Goal: Task Accomplishment & Management: Manage account settings

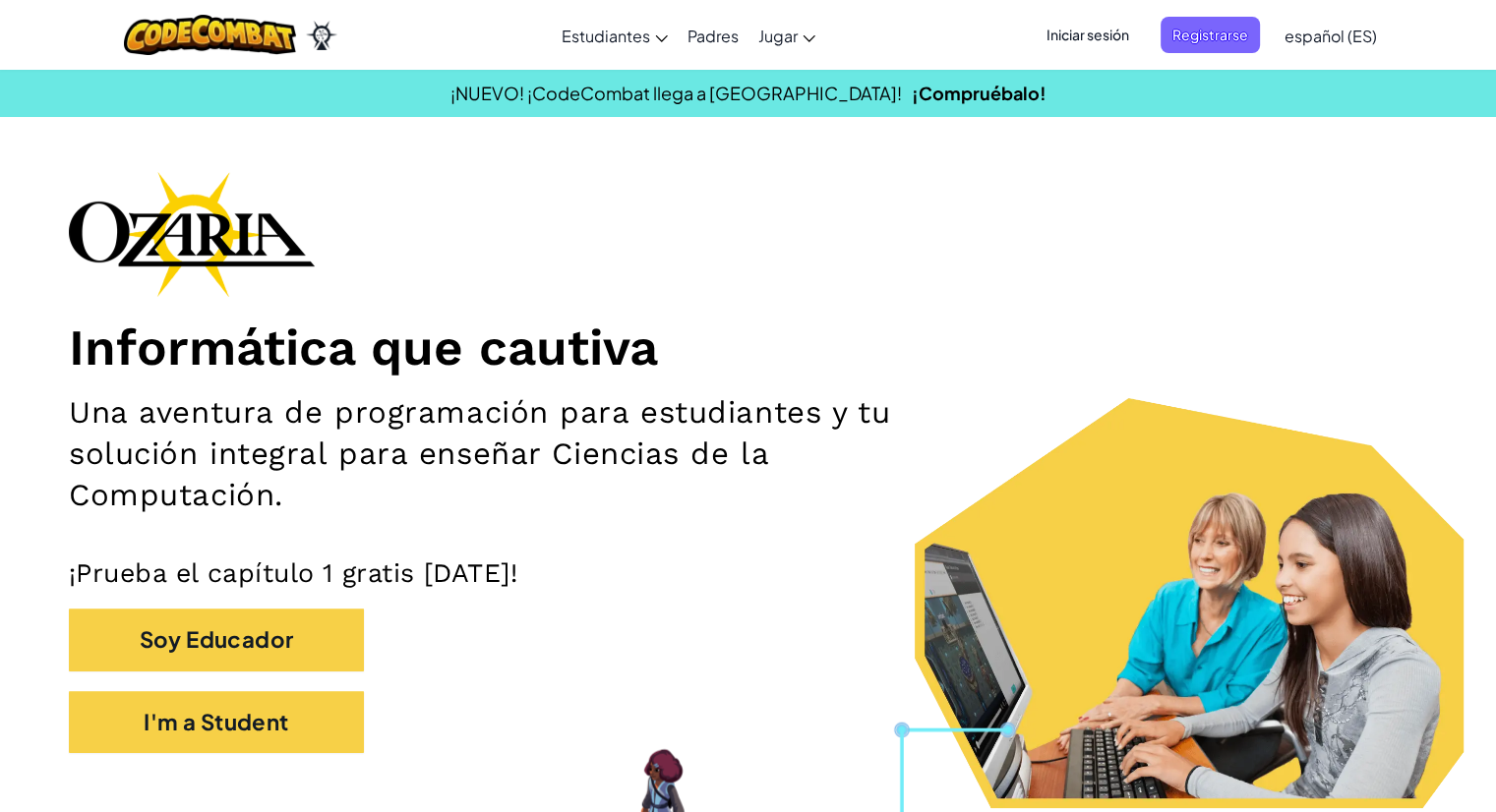
click at [525, 334] on h1 "Informática que cautiva" at bounding box center [748, 346] width 1358 height 61
click at [912, 92] on link "¡Compruébalo!" at bounding box center [979, 93] width 135 height 23
click at [293, 49] on img at bounding box center [210, 35] width 173 height 40
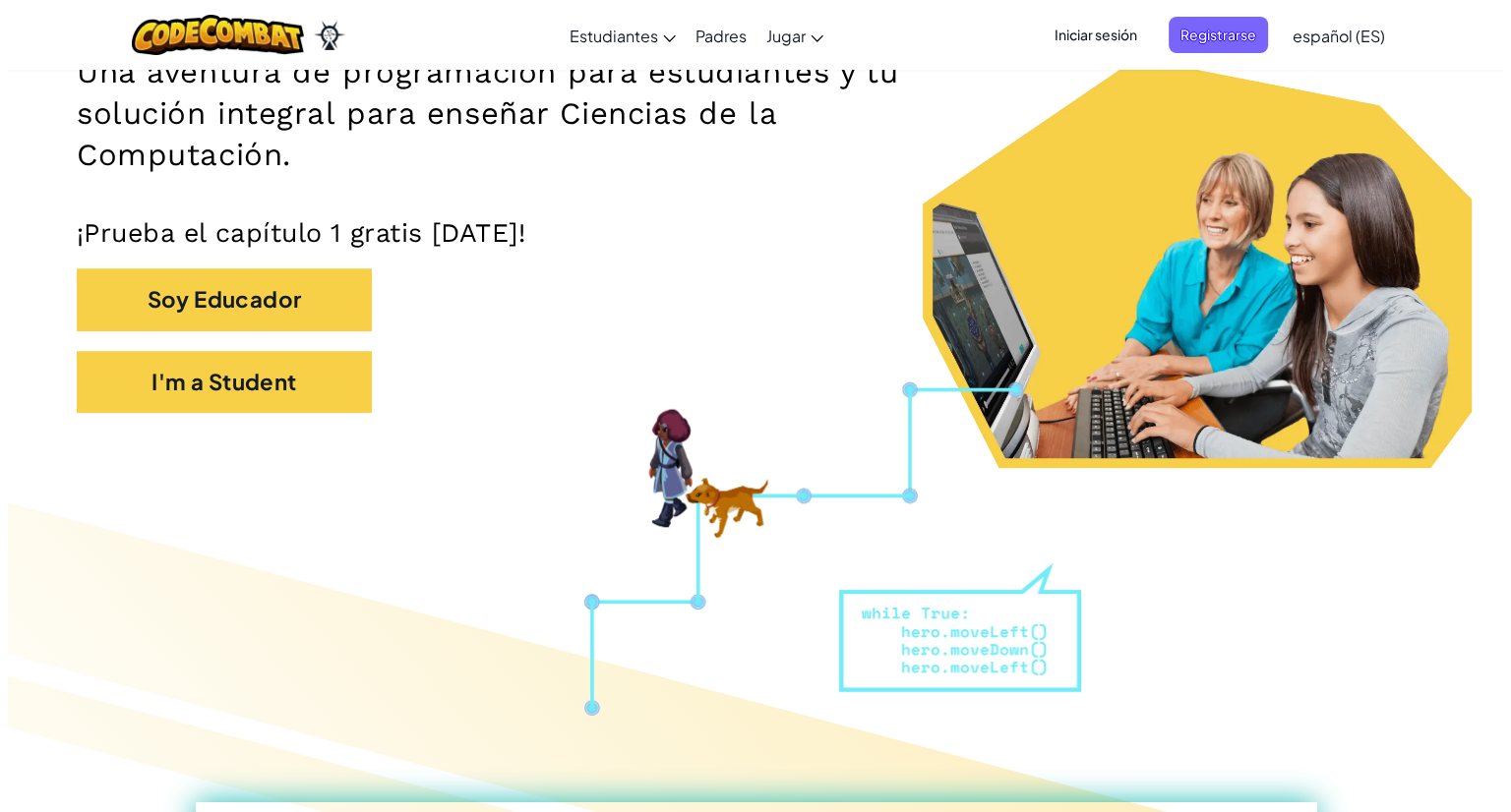
scroll to position [313, 0]
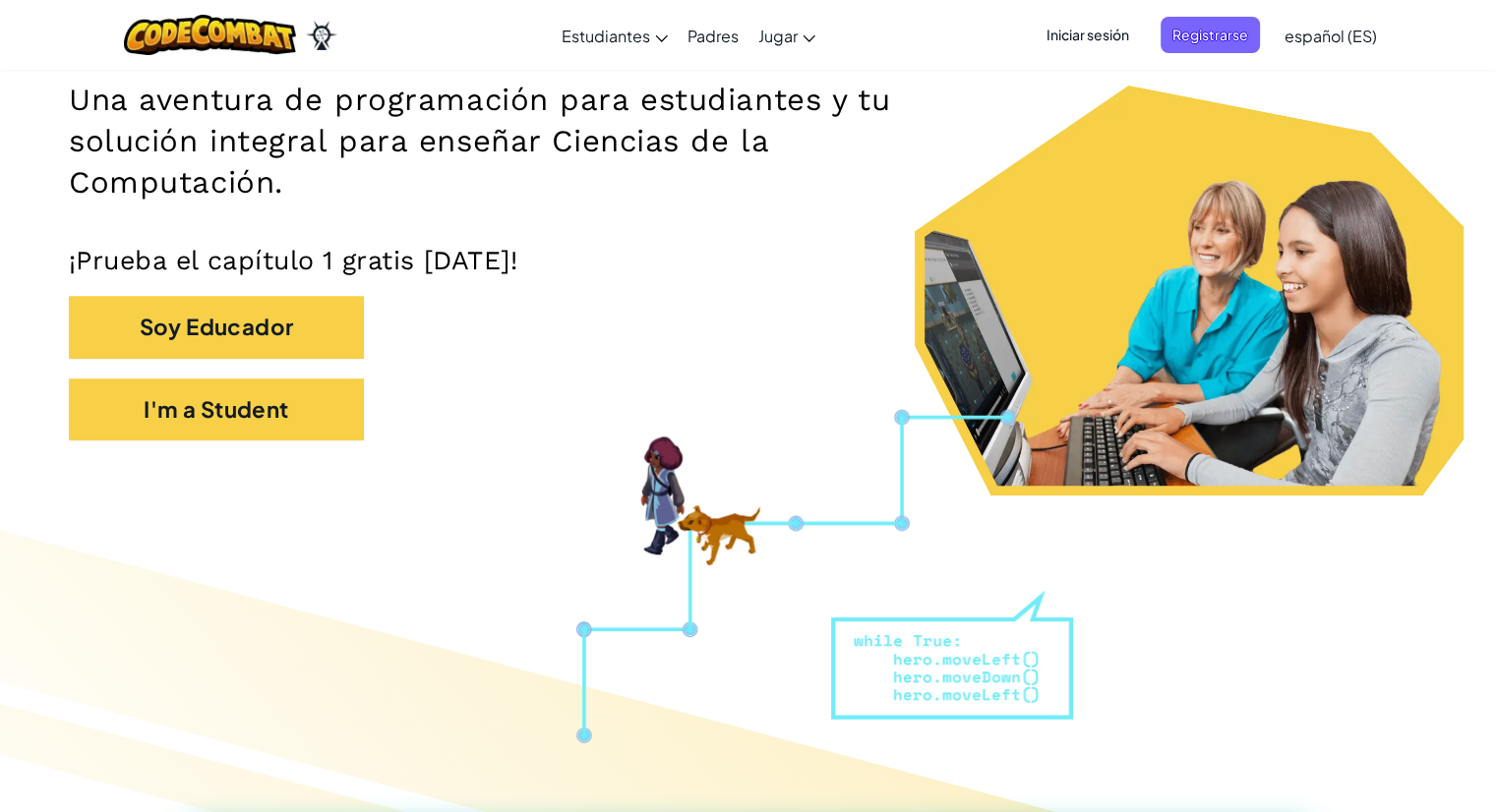
click at [1119, 28] on span "Iniciar sesión" at bounding box center [1088, 35] width 106 height 36
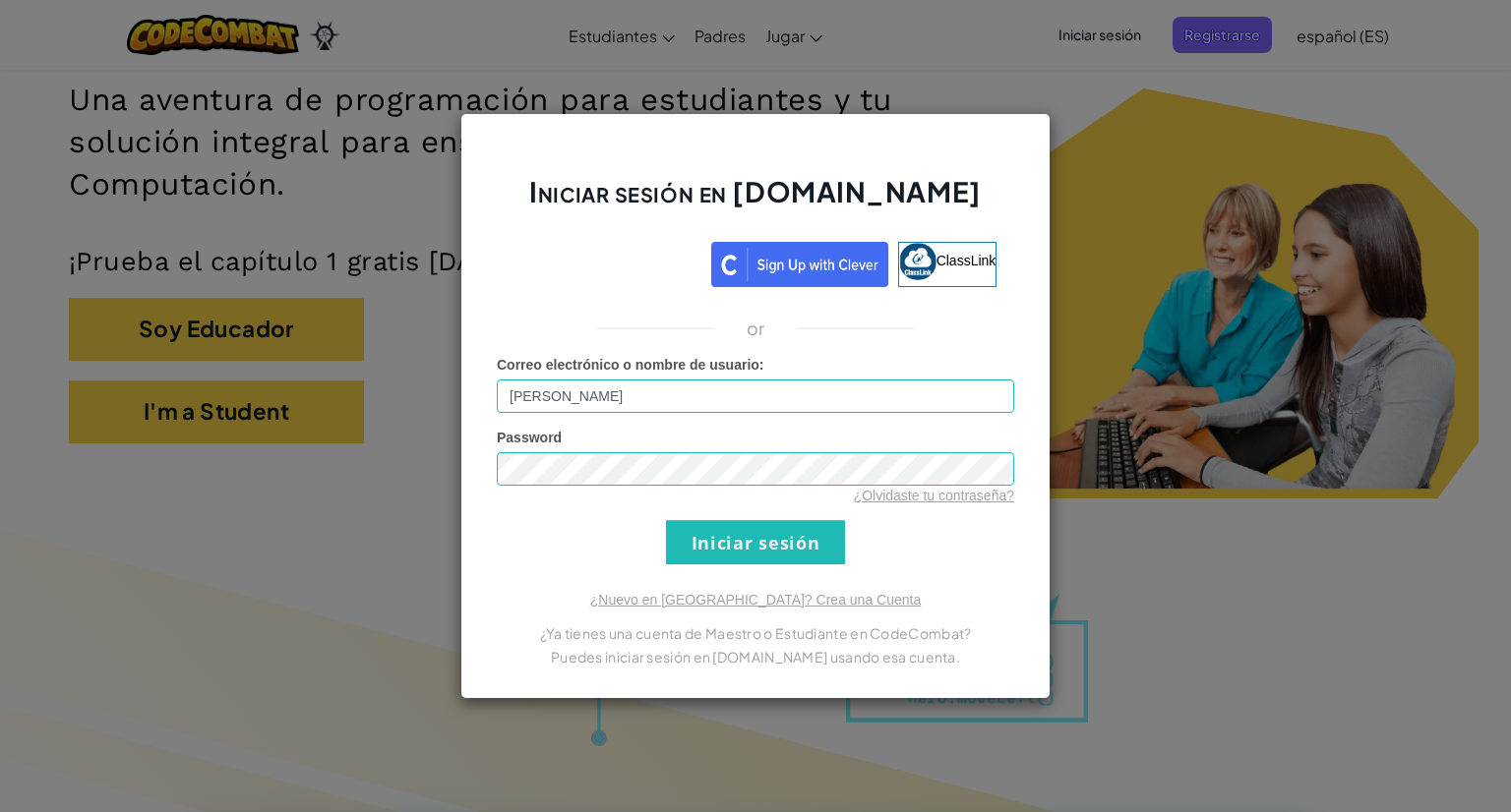
click at [707, 419] on form "Correo electrónico o nombre de usuario : [PERSON_NAME] Password ¿Olvidaste tu c…" at bounding box center [756, 460] width 518 height 209
drag, startPoint x: 702, startPoint y: 403, endPoint x: 474, endPoint y: 392, distance: 228.3
click at [474, 392] on div "Iniciar sesión en [DOMAIN_NAME] ClassLink or Error desconocido. Correo electrón…" at bounding box center [756, 406] width 591 height 587
click at [666, 521] on input "Iniciar sesión" at bounding box center [755, 543] width 179 height 44
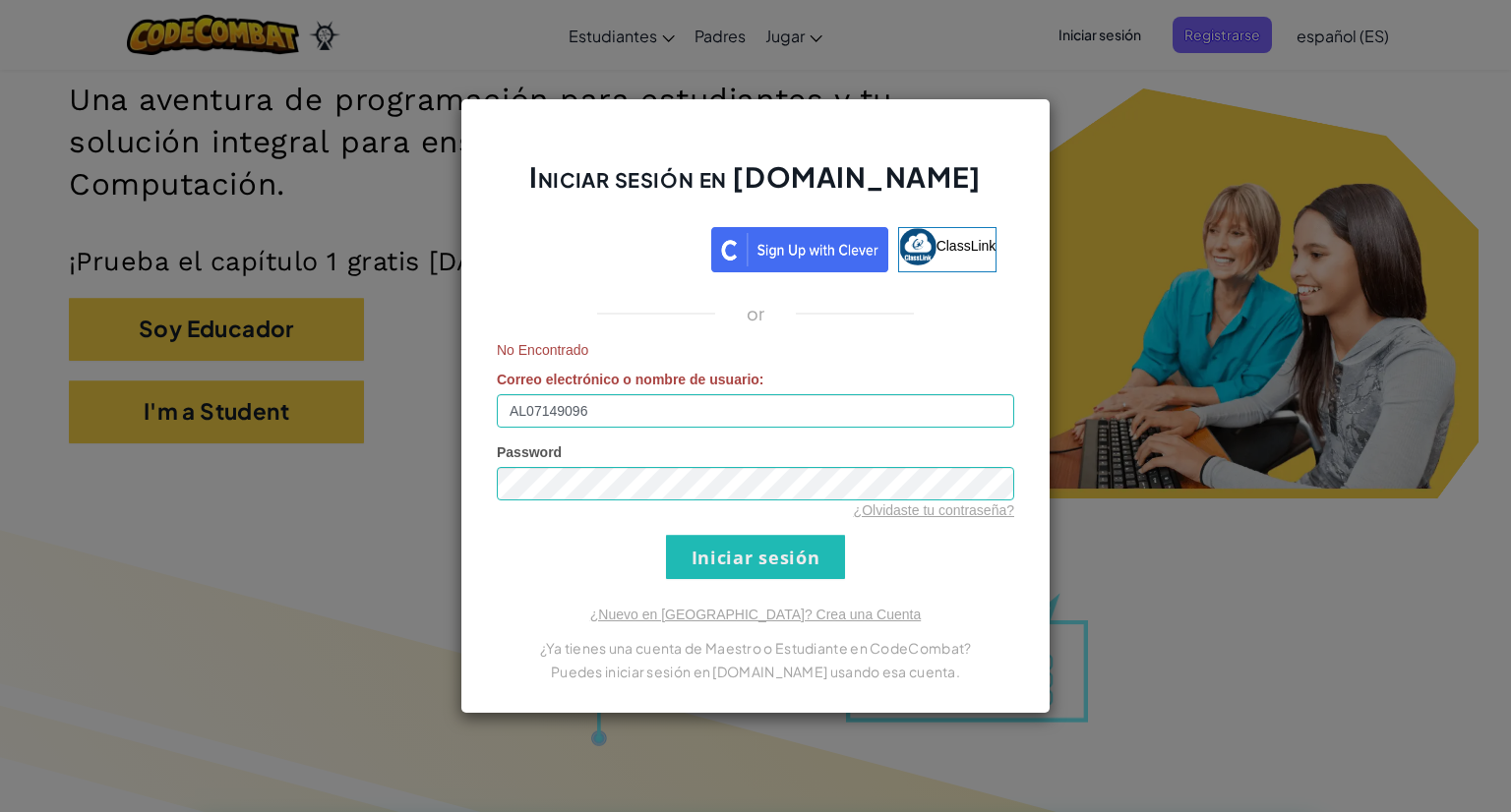
click at [613, 459] on div "Password ¿Olvidaste tu contraseña?" at bounding box center [756, 482] width 518 height 78
click at [622, 426] on input "AL07149096" at bounding box center [756, 411] width 518 height 34
type input "[EMAIL_ADDRESS][DOMAIN_NAME]"
click at [738, 585] on div "Iniciar sesión en [DOMAIN_NAME] ClassLink or No Encontrado Correo electrónico o…" at bounding box center [756, 406] width 591 height 615
click at [720, 556] on input "Iniciar sesión" at bounding box center [755, 557] width 179 height 44
